Goal: Transaction & Acquisition: Purchase product/service

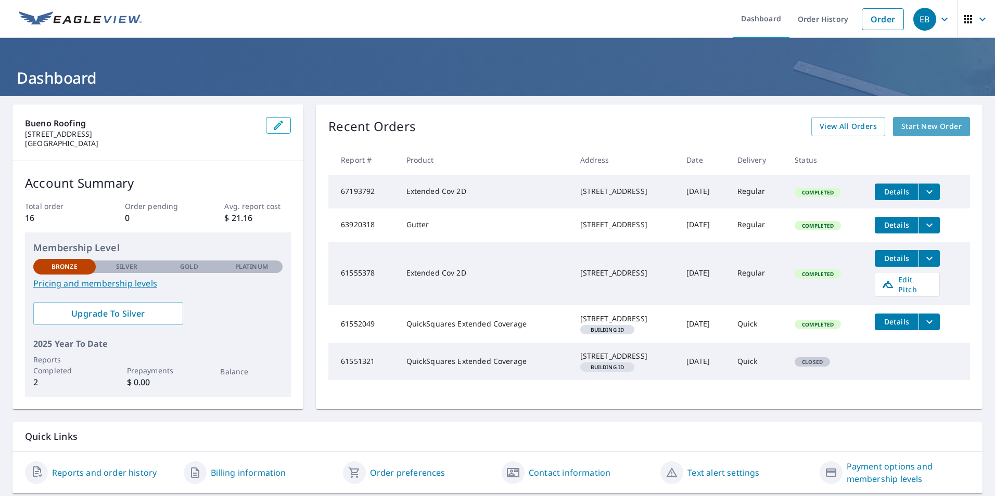
click at [914, 130] on span "Start New Order" at bounding box center [931, 126] width 60 height 13
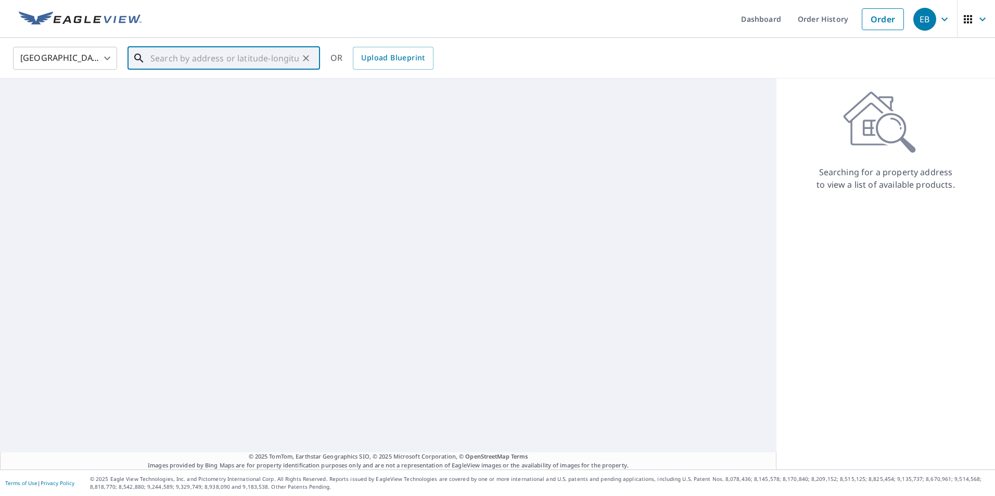
click at [183, 58] on input "text" at bounding box center [224, 58] width 148 height 29
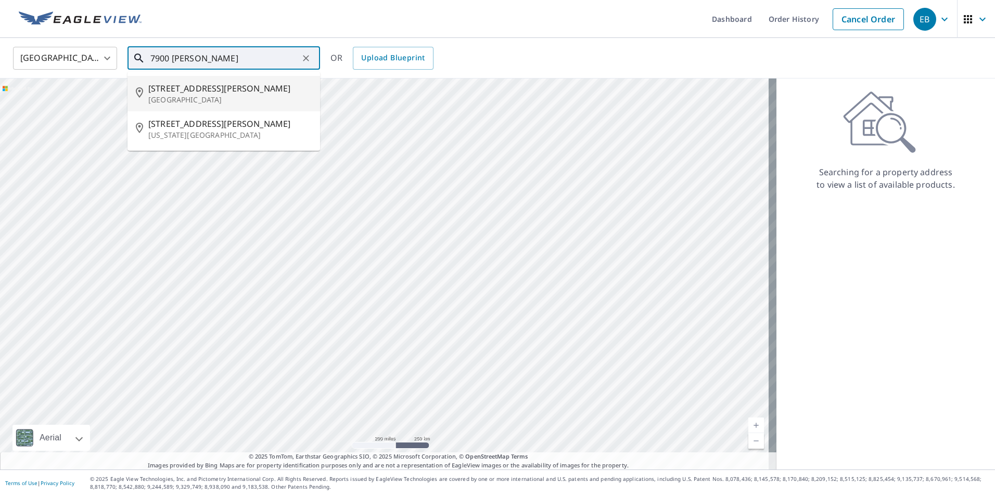
click at [184, 90] on span "[STREET_ADDRESS][PERSON_NAME]" at bounding box center [229, 88] width 163 height 12
type input "[STREET_ADDRESS][PERSON_NAME]"
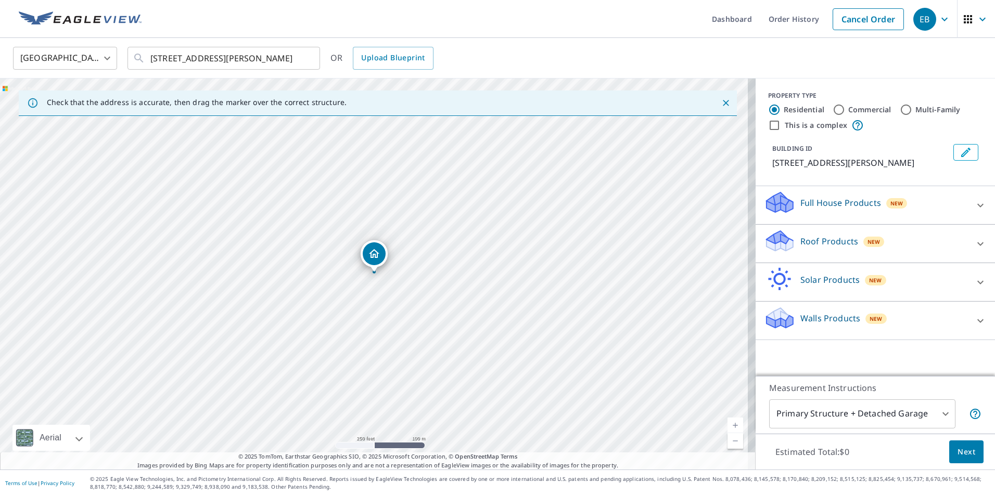
click at [975, 246] on icon at bounding box center [980, 244] width 12 height 12
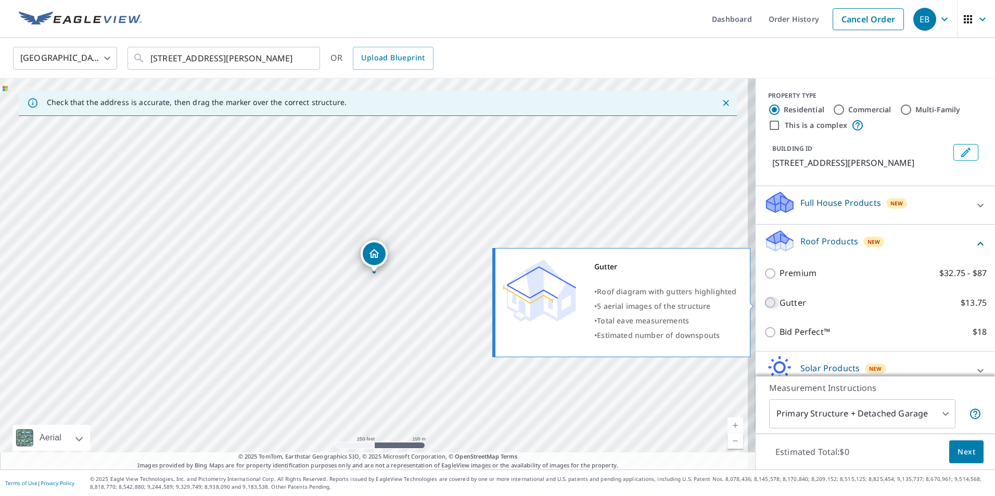
click at [764, 303] on input "Gutter $13.75" at bounding box center [772, 303] width 16 height 12
checkbox input "true"
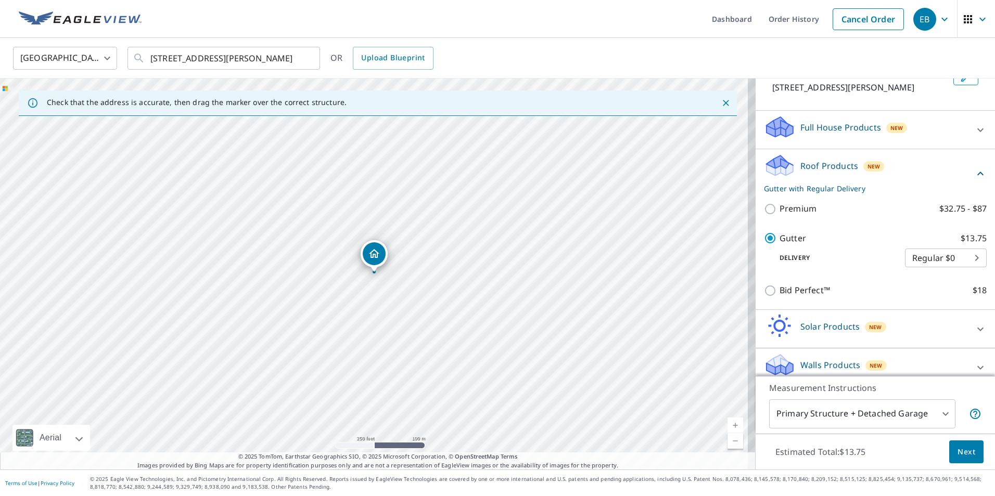
scroll to position [86, 0]
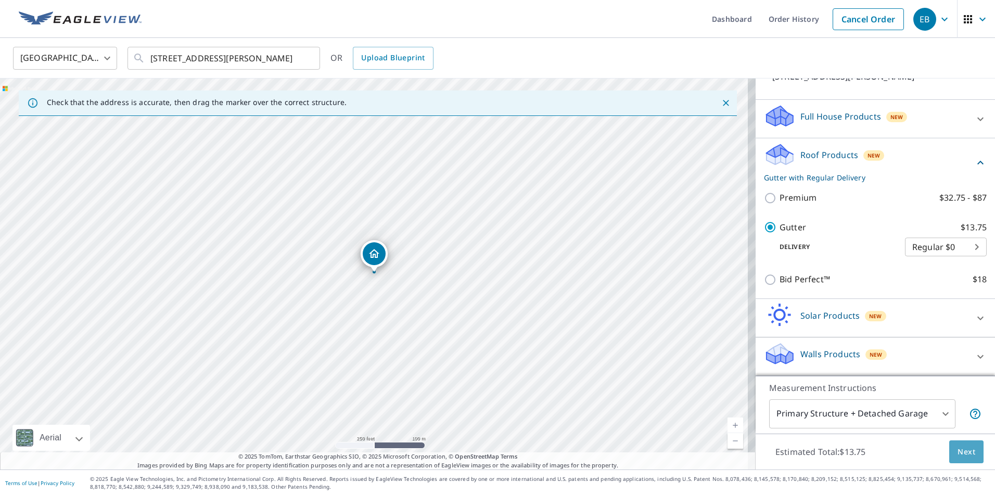
click at [957, 449] on span "Next" at bounding box center [966, 452] width 18 height 13
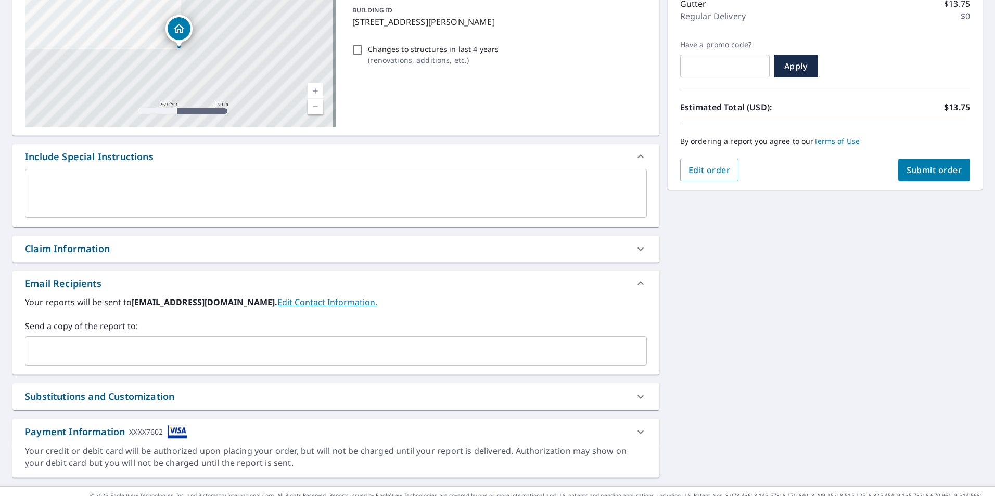
scroll to position [159, 0]
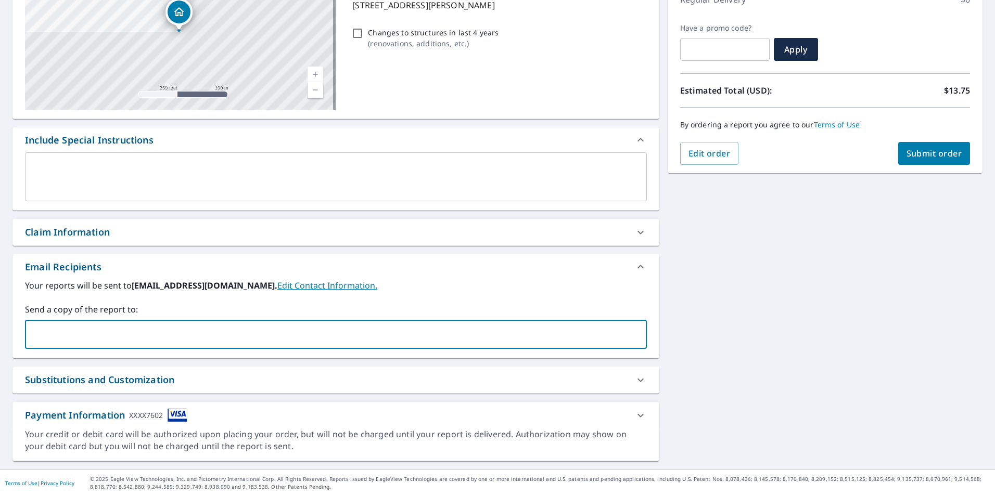
click at [304, 337] on input "text" at bounding box center [328, 335] width 597 height 20
type input "n"
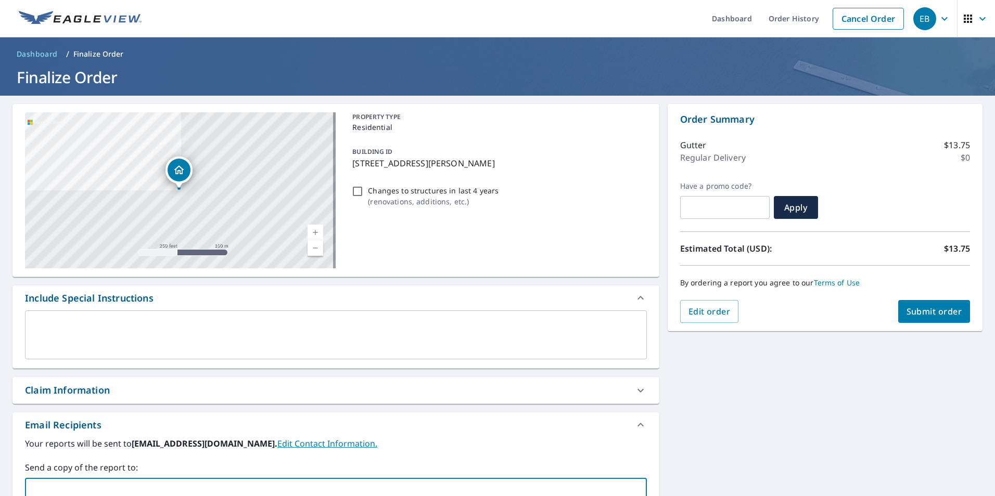
scroll to position [0, 0]
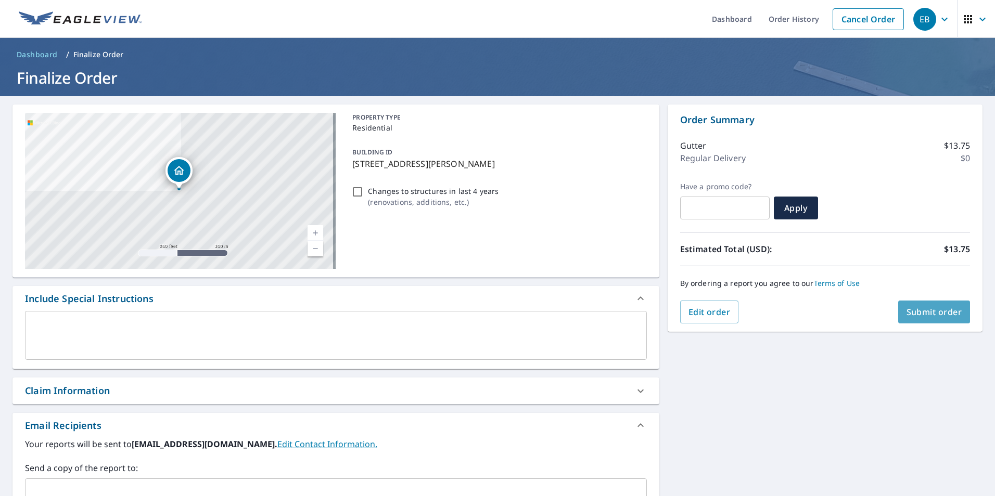
click at [913, 312] on span "Submit order" at bounding box center [934, 311] width 56 height 11
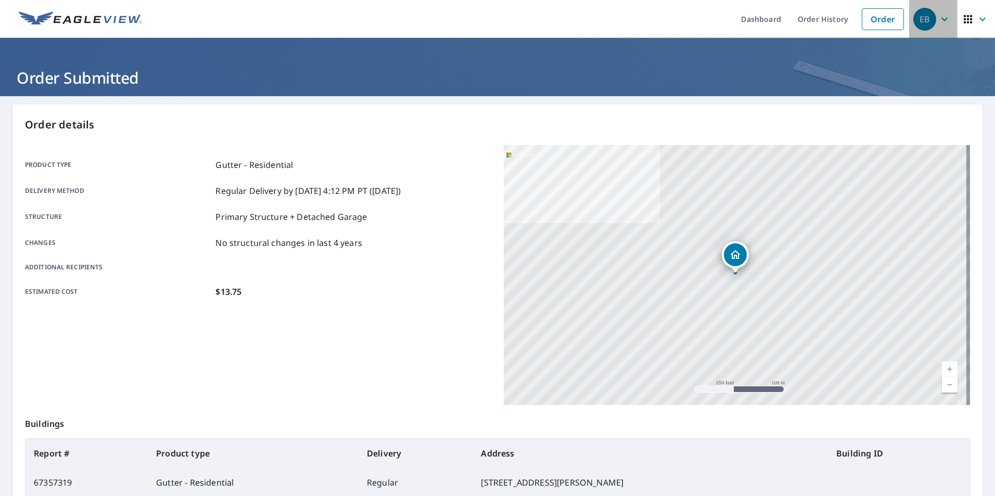
click at [939, 19] on icon "button" at bounding box center [944, 19] width 12 height 12
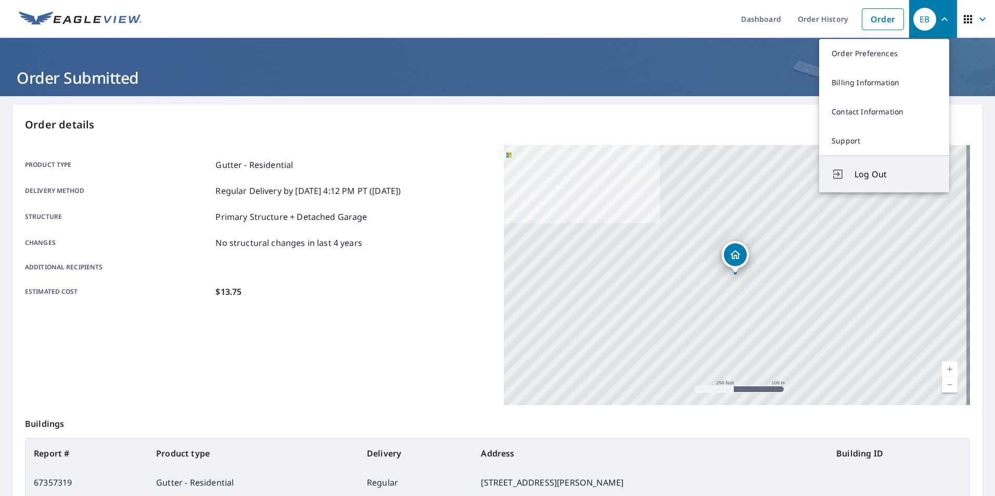
click at [876, 180] on span "Log Out" at bounding box center [895, 174] width 82 height 12
